Goal: Task Accomplishment & Management: Use online tool/utility

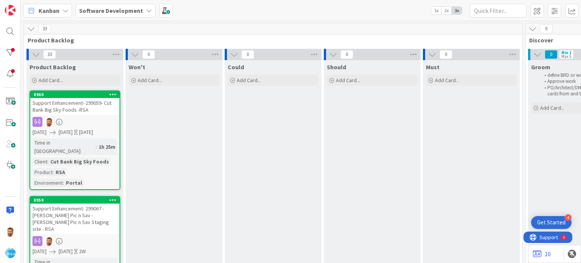
scroll to position [0, 935]
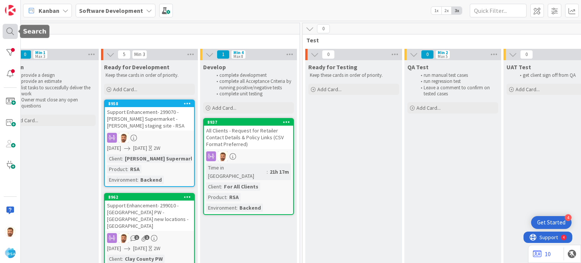
click at [14, 28] on div at bounding box center [10, 31] width 15 height 15
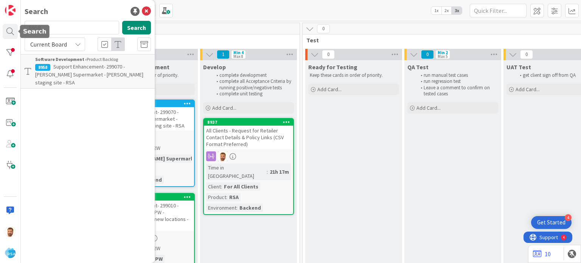
click at [51, 23] on input "8958" at bounding box center [72, 28] width 95 height 14
type input "8952"
click at [71, 71] on span "Support Defect- 299007- Lowarance [PERSON_NAME] and cash saver- RSA" at bounding box center [84, 70] width 99 height 15
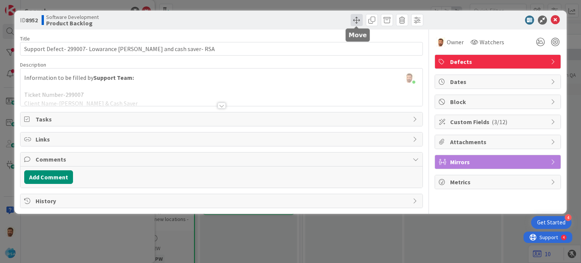
click at [353, 25] on span at bounding box center [357, 20] width 12 height 12
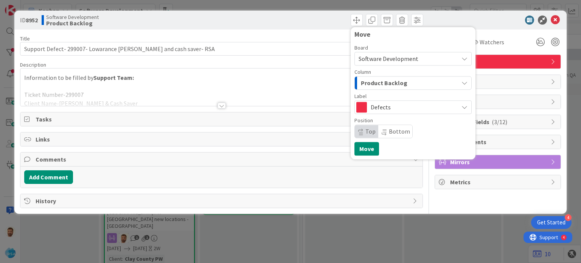
click at [377, 88] on div "Product Backlog" at bounding box center [408, 83] width 99 height 12
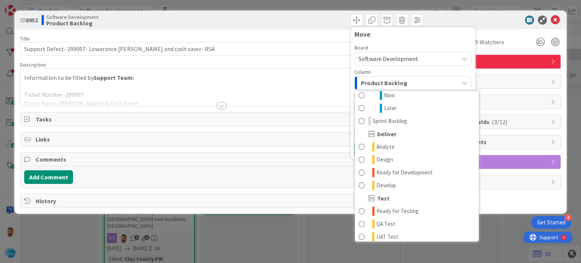
scroll to position [123, 0]
click at [410, 166] on span "Ready for Development" at bounding box center [404, 170] width 56 height 9
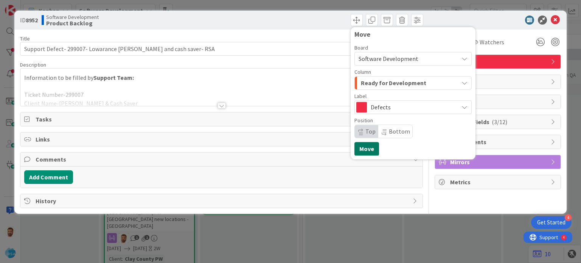
click at [368, 146] on button "Move" at bounding box center [366, 149] width 25 height 14
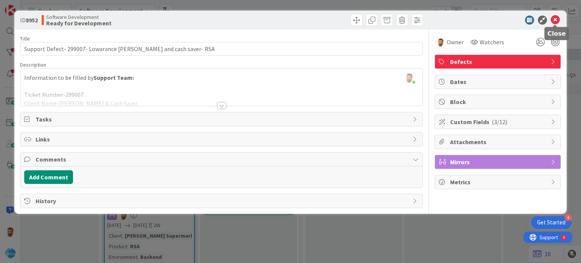
click at [555, 19] on icon at bounding box center [555, 20] width 9 height 9
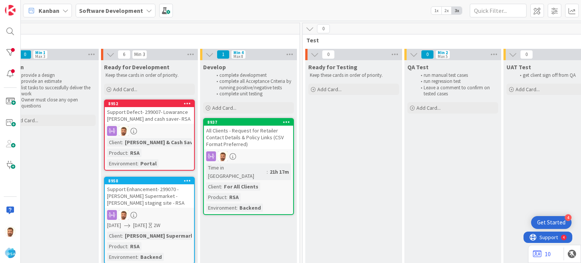
click at [155, 117] on div "Support Defect- 299007- Lowarance [PERSON_NAME] and cash saver- RSA" at bounding box center [149, 115] width 89 height 17
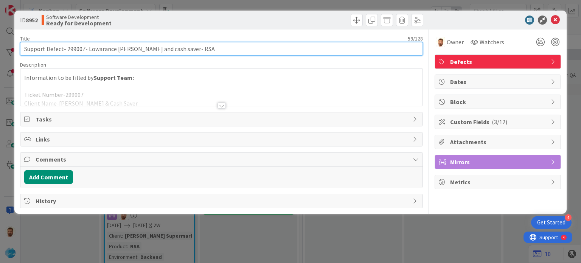
click at [92, 49] on input "Support Defect- 299007- Lowarance [PERSON_NAME] and cash saver- RSA" at bounding box center [221, 49] width 402 height 14
click at [127, 49] on input "Support Defect- 299007- [PERSON_NAME] and cash saver- RSA" at bounding box center [221, 49] width 402 height 14
type input "Support Defect- 299007- [PERSON_NAME] bros and cash saver- RSA"
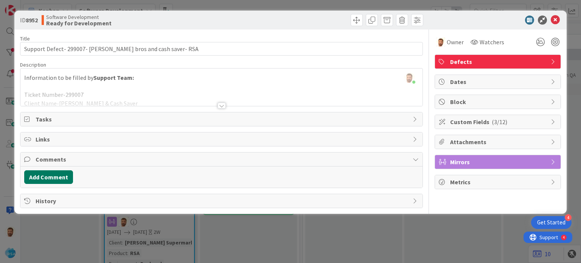
click at [58, 176] on button "Add Comment" at bounding box center [48, 177] width 49 height 14
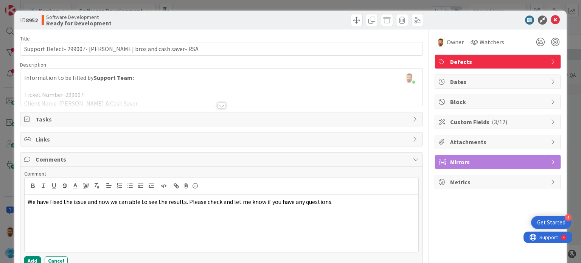
scroll to position [36, 0]
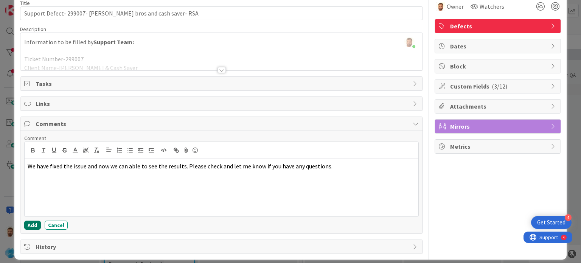
click at [33, 226] on button "Add" at bounding box center [32, 225] width 17 height 9
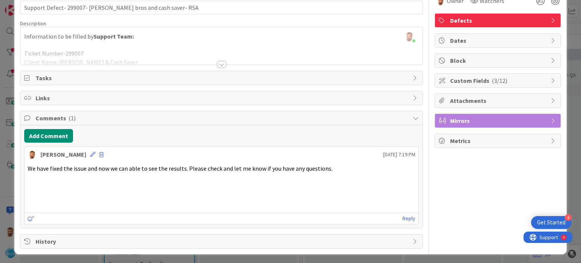
scroll to position [0, 0]
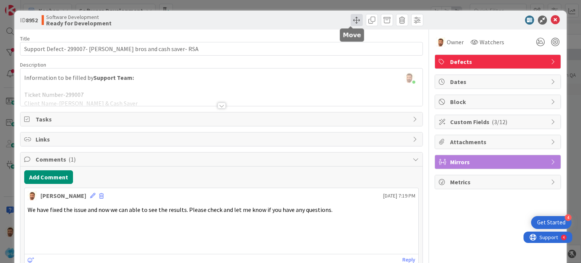
click at [353, 18] on span at bounding box center [357, 20] width 12 height 12
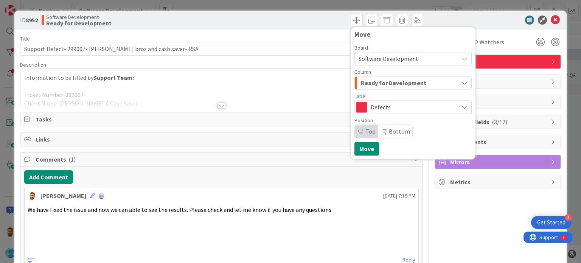
click at [368, 85] on span "Ready for Development" at bounding box center [393, 83] width 65 height 10
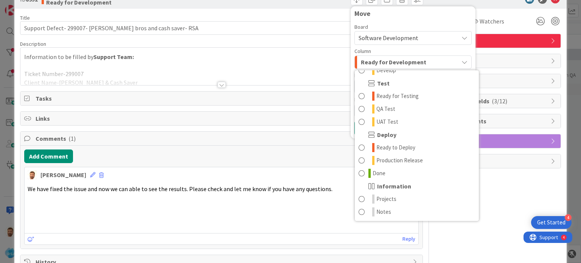
scroll to position [22, 0]
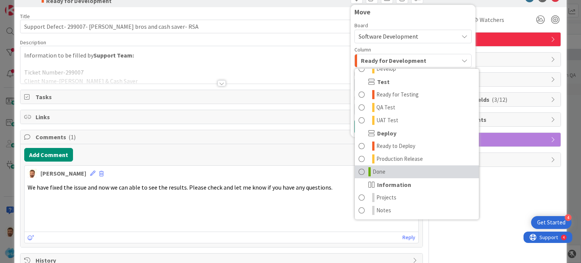
click at [379, 169] on span "Done" at bounding box center [379, 171] width 13 height 9
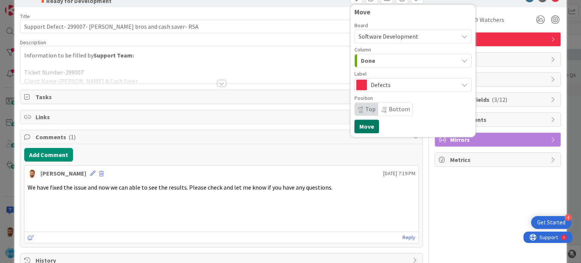
click at [359, 125] on button "Move" at bounding box center [366, 127] width 25 height 14
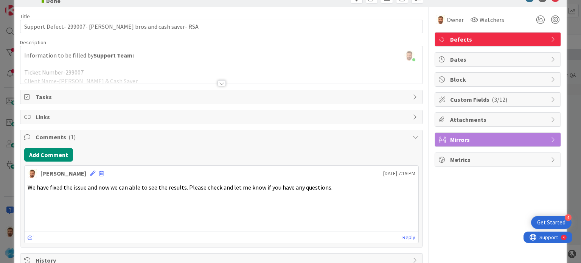
scroll to position [0, 0]
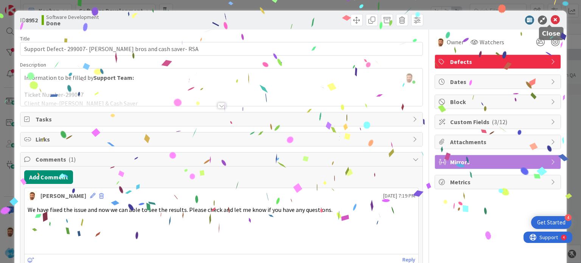
click at [551, 18] on icon at bounding box center [555, 20] width 9 height 9
